Goal: Information Seeking & Learning: Learn about a topic

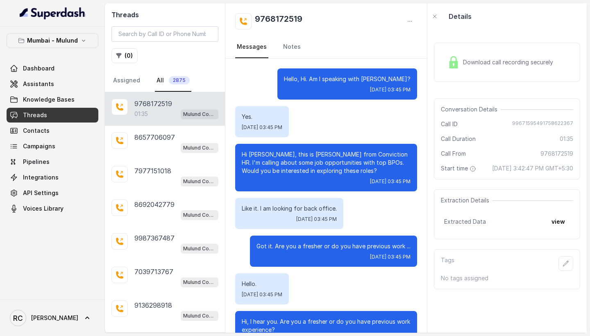
scroll to position [663, 0]
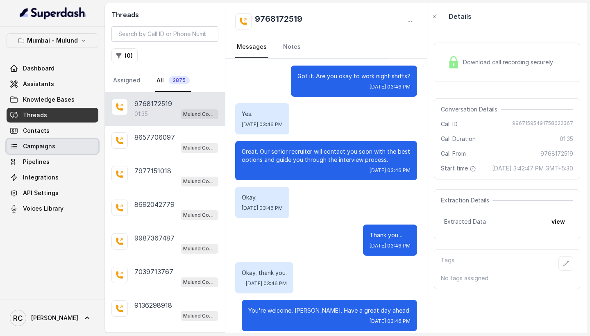
click at [46, 143] on span "Campaigns" at bounding box center [39, 146] width 32 height 8
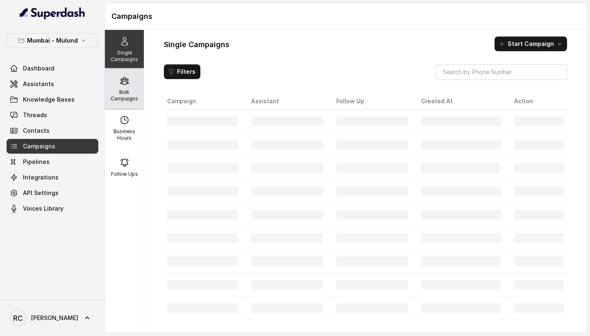
click at [116, 84] on div "Bulk Campaigns" at bounding box center [124, 88] width 39 height 39
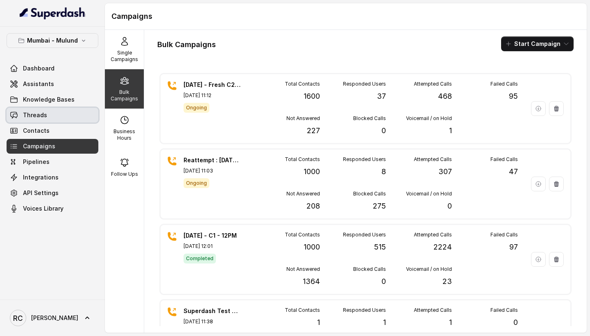
click at [65, 112] on link "Threads" at bounding box center [53, 115] width 92 height 15
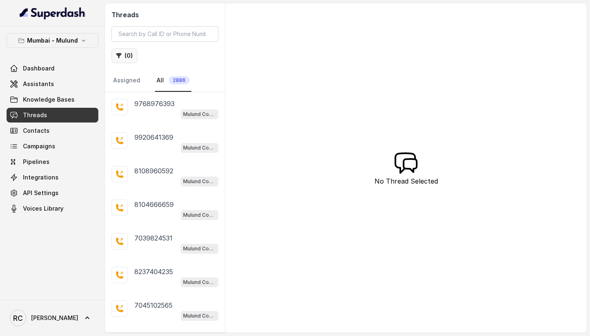
click at [132, 53] on button "( 0 )" at bounding box center [124, 55] width 26 height 15
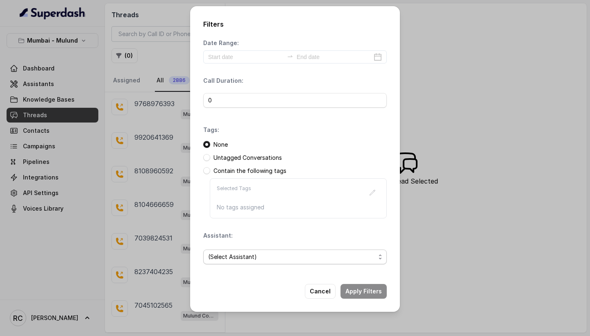
click at [274, 256] on span "(Select Assistant)" at bounding box center [291, 257] width 167 height 10
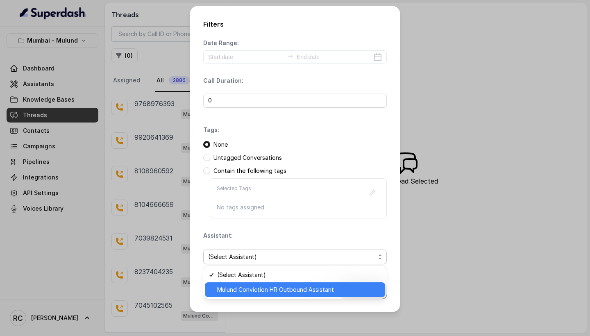
click at [274, 286] on span "Mulund Conviction HR Outbound Assistant" at bounding box center [298, 290] width 163 height 10
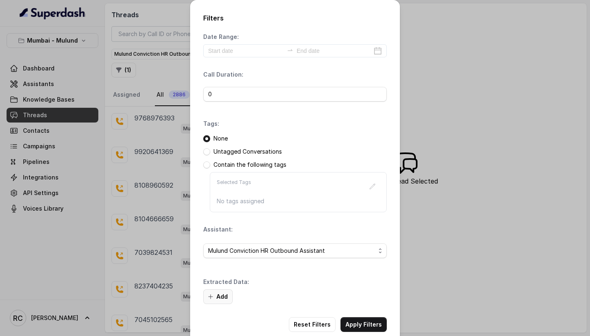
click at [212, 297] on icon "button" at bounding box center [210, 296] width 7 height 7
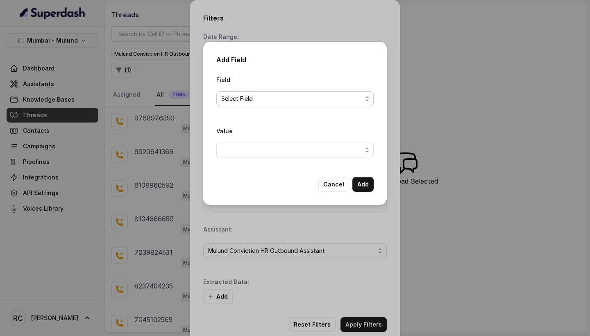
click at [243, 102] on span "Select Field" at bounding box center [291, 99] width 141 height 10
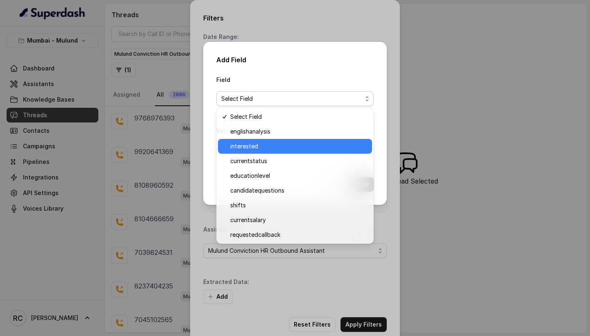
click at [266, 147] on span "interested" at bounding box center [298, 146] width 137 height 10
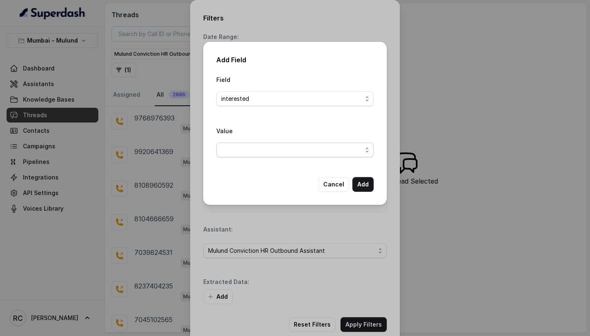
click at [263, 149] on span "button" at bounding box center [294, 150] width 157 height 15
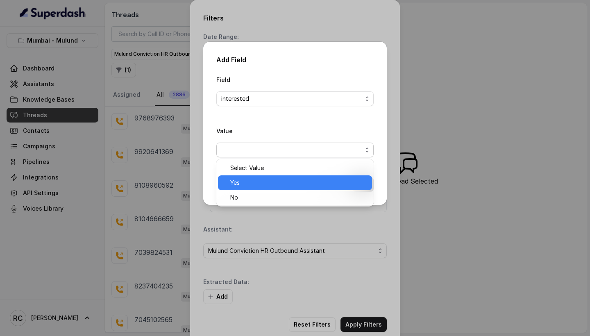
click at [272, 185] on span "Yes" at bounding box center [298, 183] width 137 height 10
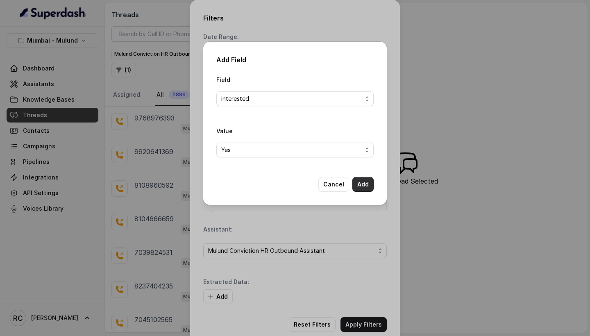
click at [362, 186] on button "Add" at bounding box center [362, 184] width 21 height 15
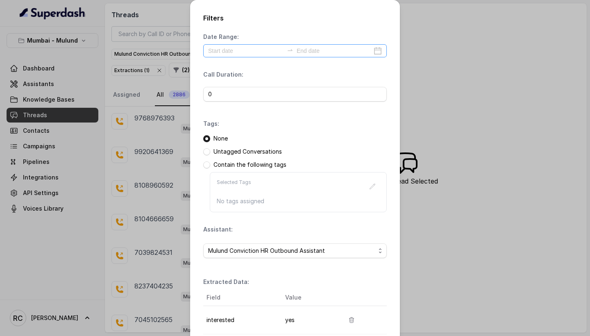
click at [375, 50] on div at bounding box center [295, 50] width 184 height 13
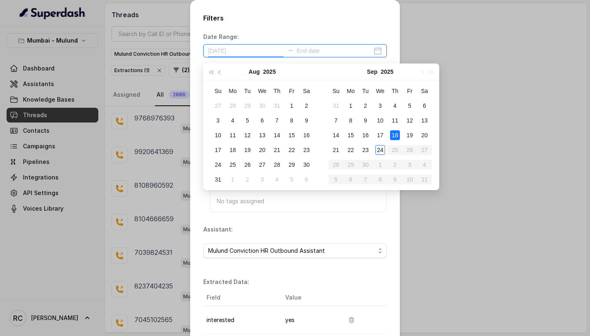
type input "[DATE]"
click at [369, 149] on div "23" at bounding box center [366, 150] width 10 height 10
type input "[DATE]"
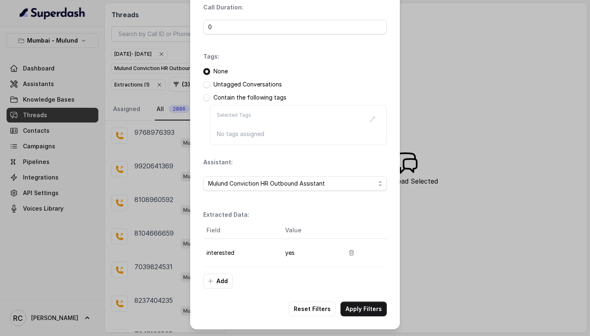
scroll to position [67, 0]
click at [360, 311] on button "Apply Filters" at bounding box center [364, 309] width 46 height 15
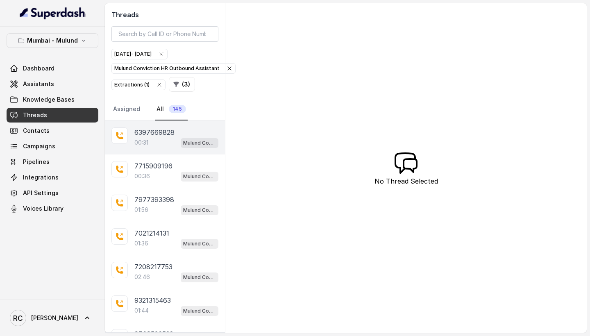
click at [151, 138] on div "00:31 Mulund Conviction HR Outbound Assistant" at bounding box center [176, 142] width 84 height 11
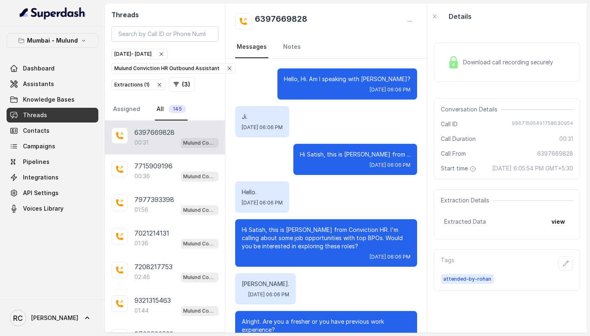
scroll to position [27, 0]
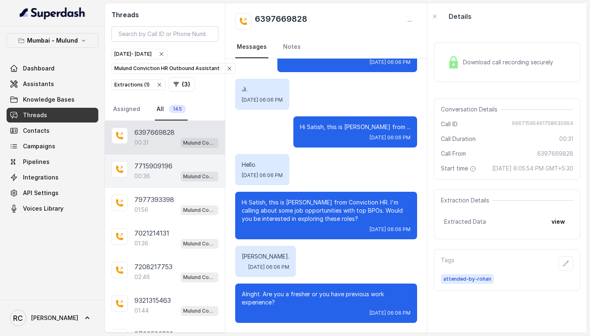
click at [158, 178] on div "00:36 Mulund Conviction HR Outbound Assistant" at bounding box center [176, 176] width 84 height 11
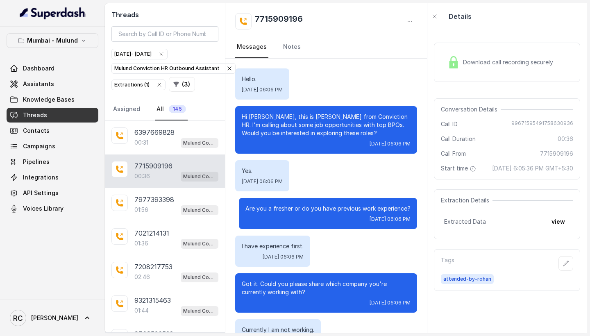
scroll to position [73, 0]
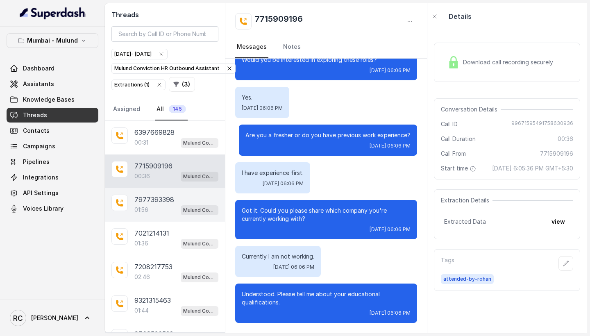
click at [157, 200] on p "7977393398" at bounding box center [154, 200] width 40 height 10
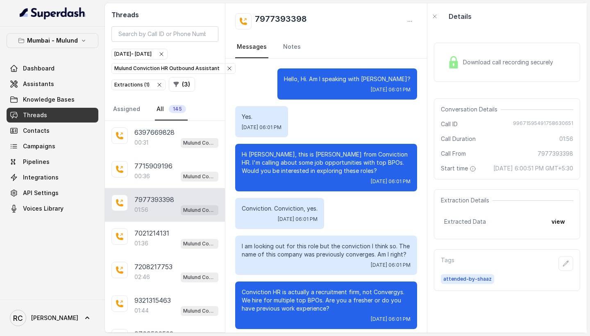
scroll to position [780, 0]
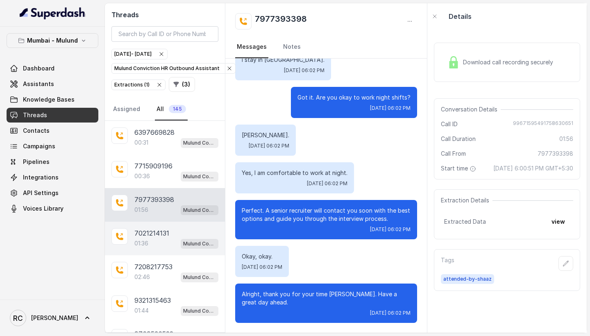
click at [157, 239] on div "01:36 Mulund Conviction HR Outbound Assistant" at bounding box center [176, 243] width 84 height 11
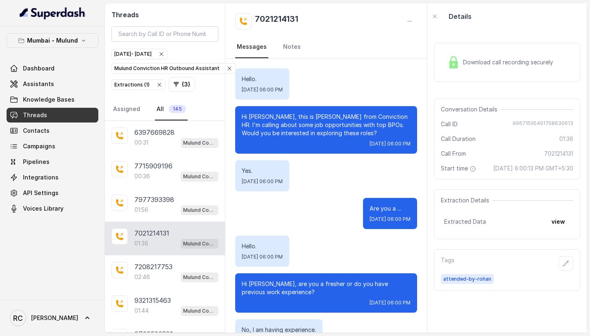
scroll to position [642, 0]
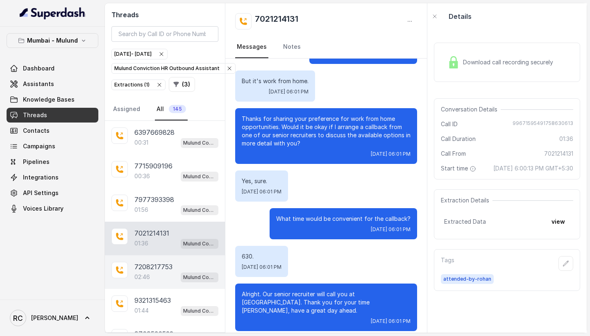
click at [158, 261] on div "7208217753 02:46 Mulund Conviction HR Outbound Assistant" at bounding box center [165, 272] width 120 height 34
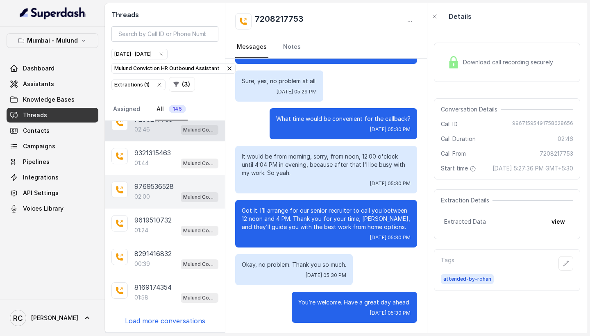
scroll to position [148, 0]
click at [154, 191] on p "9769536528" at bounding box center [153, 187] width 39 height 10
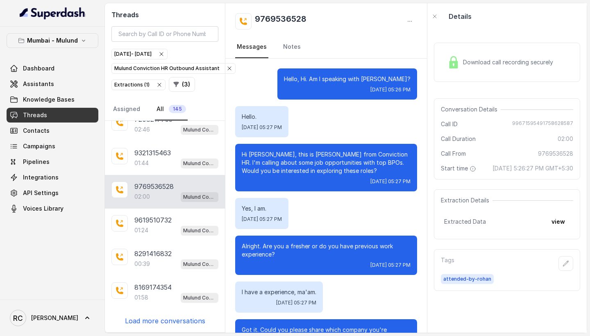
scroll to position [726, 0]
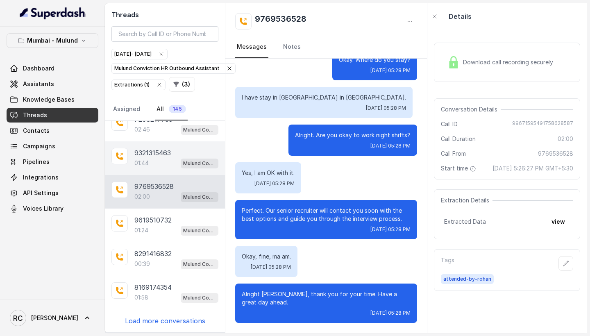
click at [157, 157] on p "9321315463" at bounding box center [152, 153] width 36 height 10
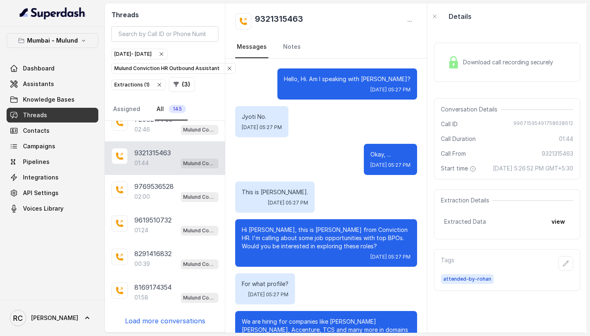
scroll to position [604, 0]
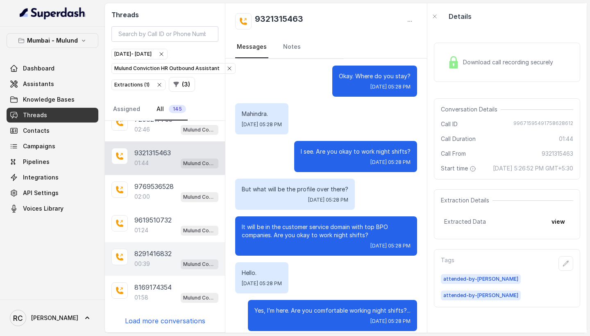
click at [159, 257] on p "8291416832" at bounding box center [152, 254] width 37 height 10
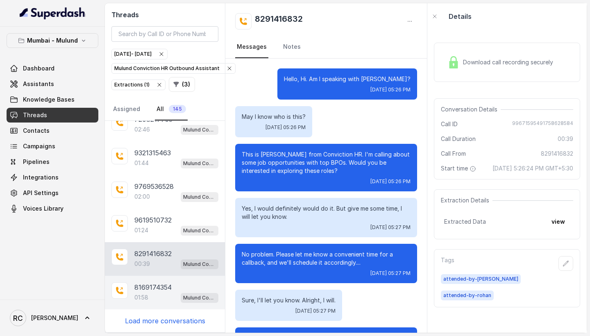
scroll to position [119, 0]
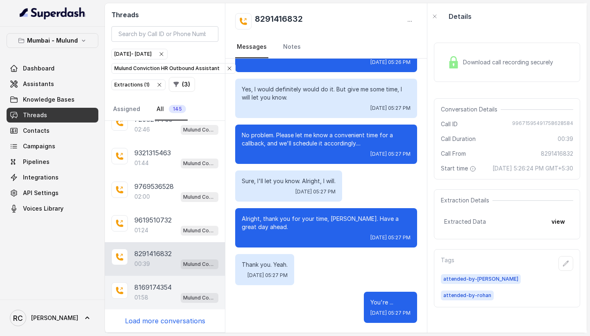
click at [161, 288] on p "8169174354" at bounding box center [152, 287] width 37 height 10
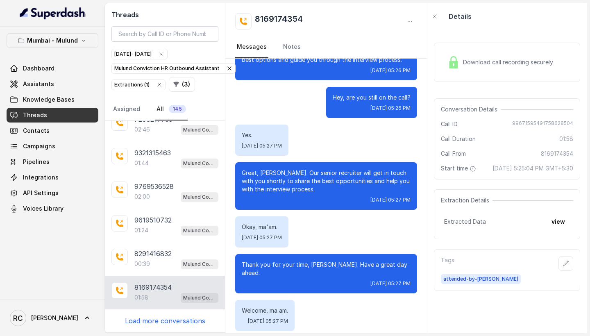
click at [161, 320] on p "Load more conversations" at bounding box center [165, 321] width 80 height 10
